Goal: Task Accomplishment & Management: Manage account settings

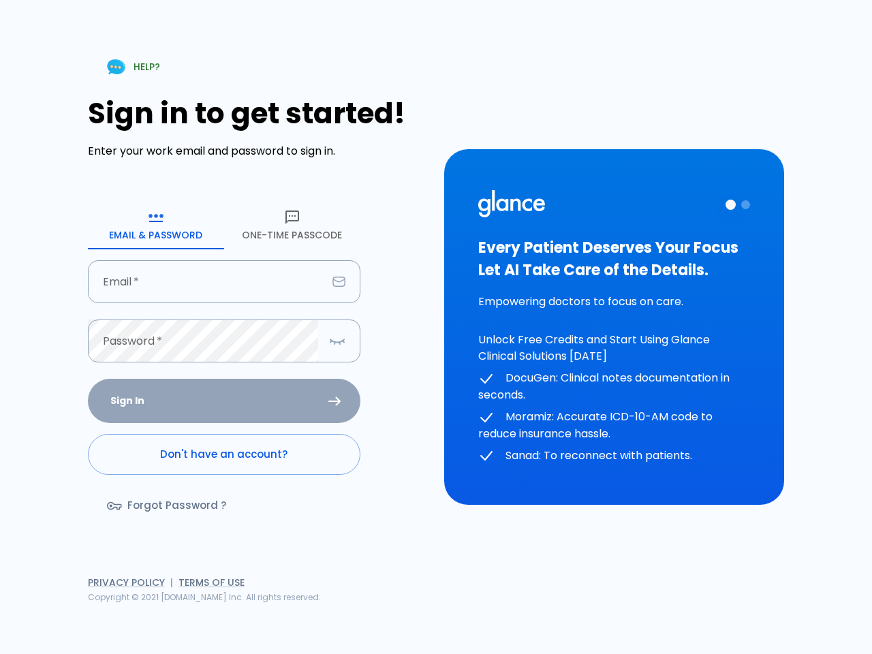
click at [633, 606] on div "HELP? Sign in to get started! Enter your work email and password to sign in. Em…" at bounding box center [435, 327] width 839 height 654
click at [156, 225] on icon "button" at bounding box center [156, 217] width 16 height 16
click at [292, 225] on icon "button" at bounding box center [292, 217] width 16 height 16
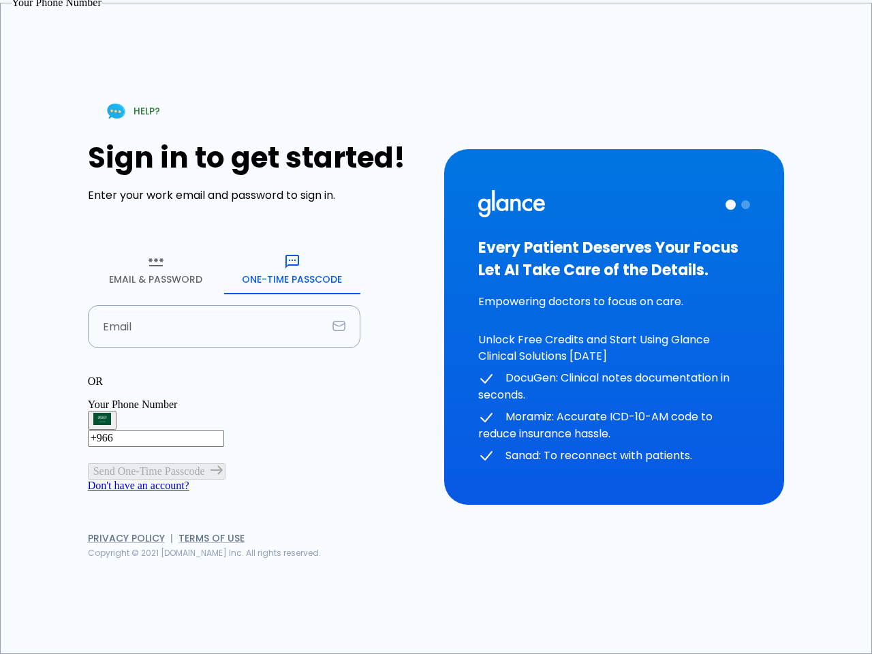
click at [224, 305] on input "Email" at bounding box center [207, 326] width 239 height 43
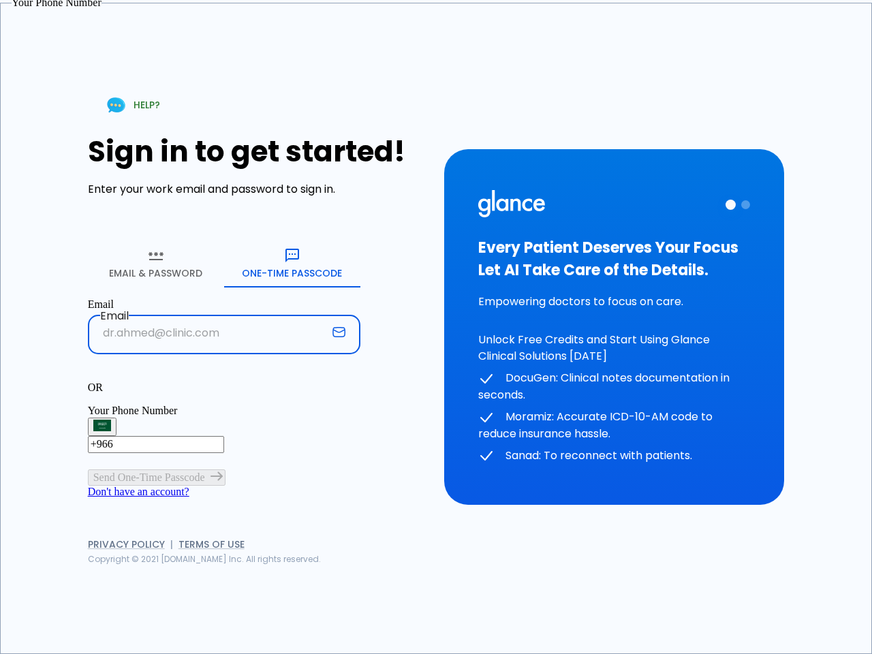
click at [224, 382] on p "OR" at bounding box center [224, 388] width 273 height 12
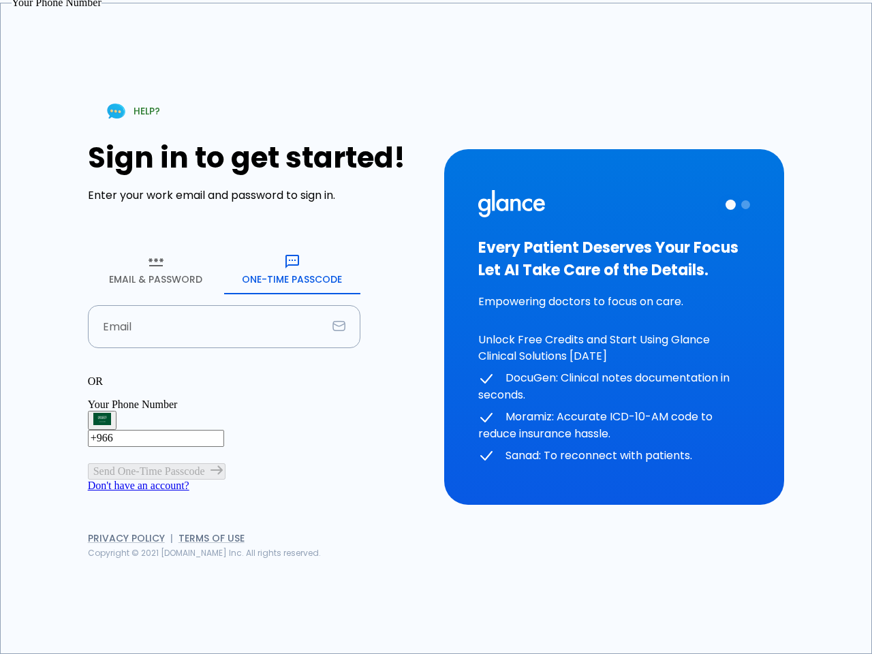
click at [337, 375] on div "OR" at bounding box center [224, 381] width 273 height 12
click at [614, 327] on div "Every Patient Deserves Your Focus Let AI Take Care of the Details. Empowering d…" at bounding box center [614, 327] width 272 height 275
